Goal: Find specific page/section: Find specific page/section

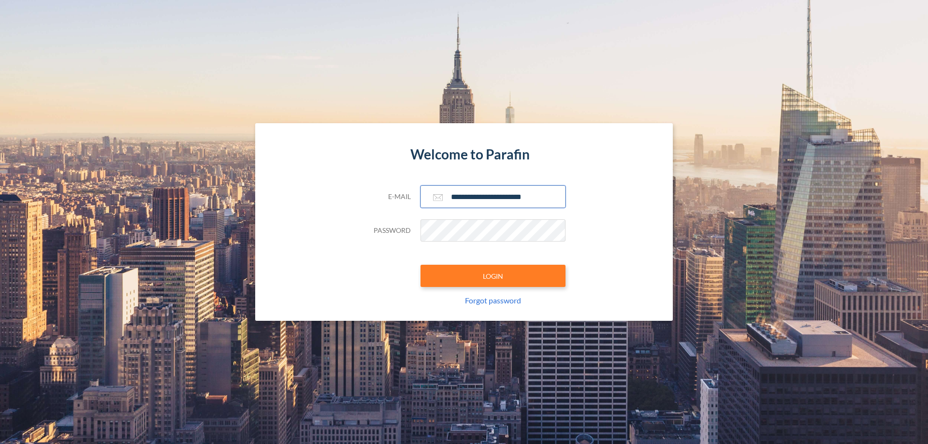
type input "**********"
click at [493, 276] on button "LOGIN" at bounding box center [492, 276] width 145 height 22
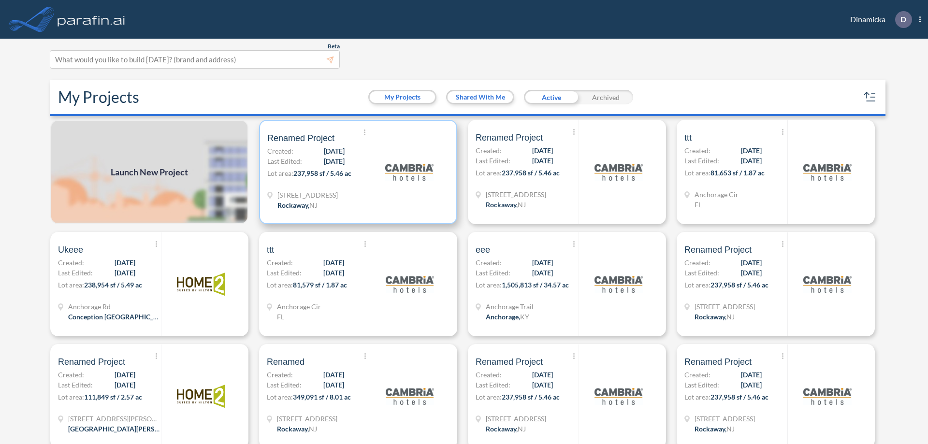
scroll to position [2, 0]
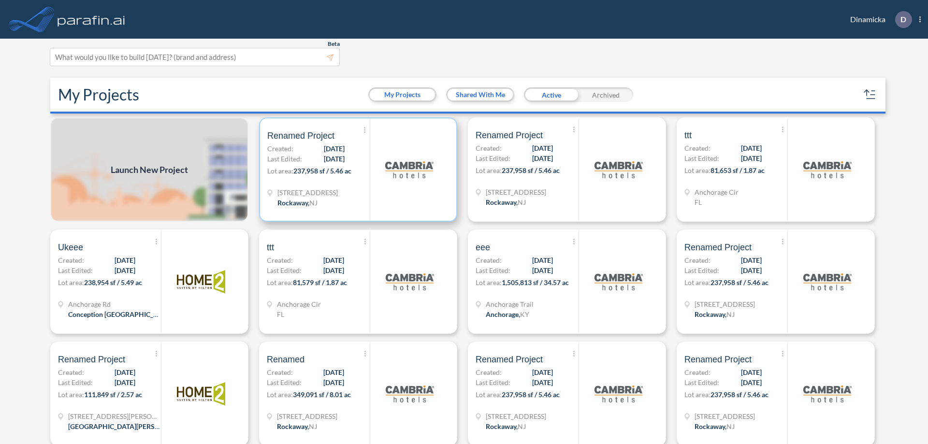
click at [356, 170] on p "Lot area: 237,958 sf / 5.46 ac" at bounding box center [318, 173] width 102 height 14
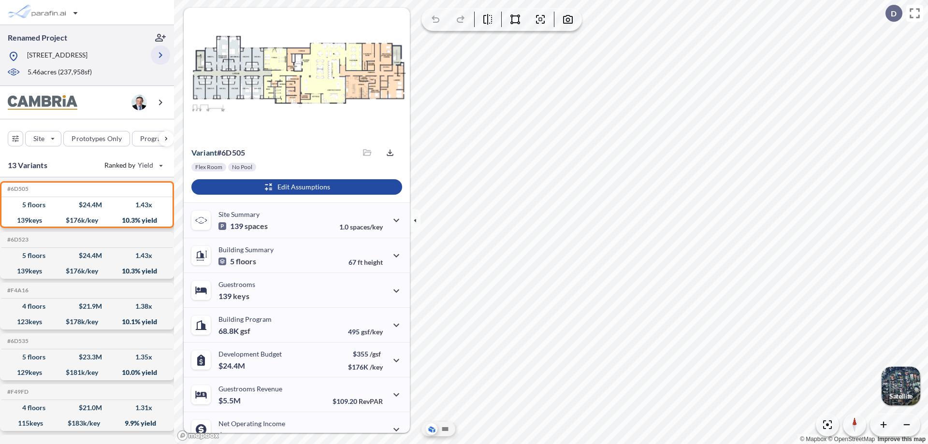
click at [160, 58] on icon "button" at bounding box center [161, 55] width 12 height 12
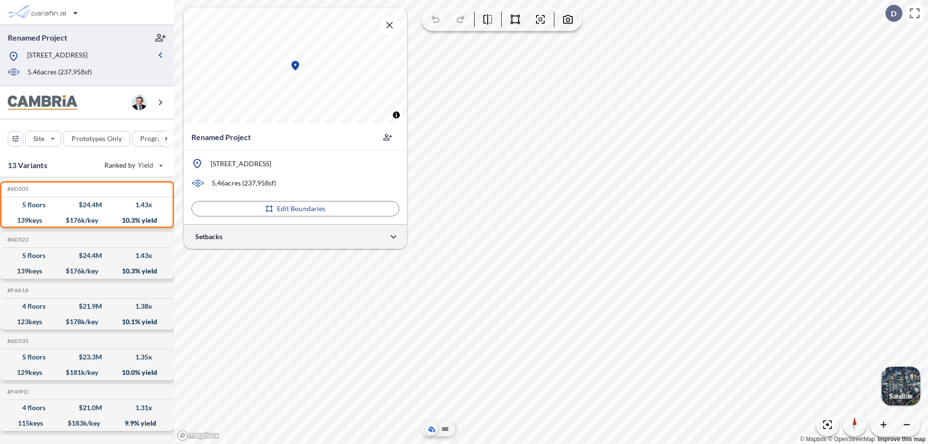
click at [295, 236] on div at bounding box center [295, 236] width 223 height 25
